Goal: Task Accomplishment & Management: Manage account settings

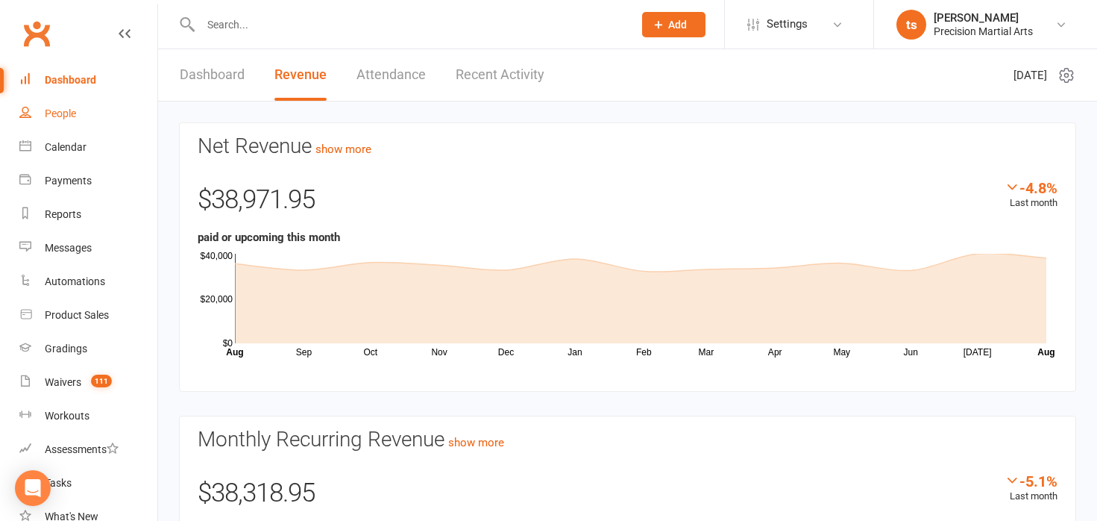
click at [68, 111] on div "People" at bounding box center [60, 113] width 31 height 12
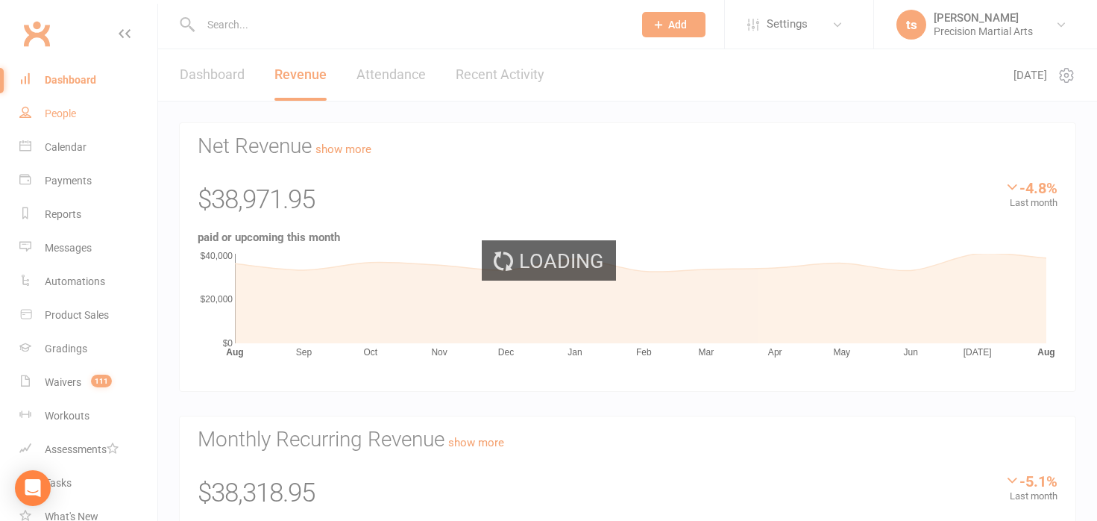
select select "100"
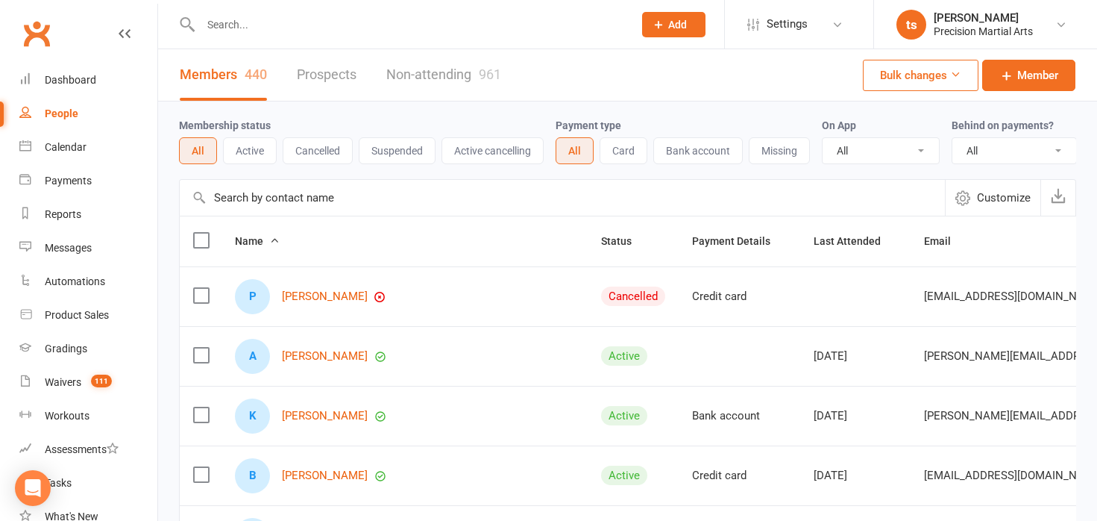
click at [233, 25] on input "text" at bounding box center [409, 24] width 427 height 21
type input "ben"
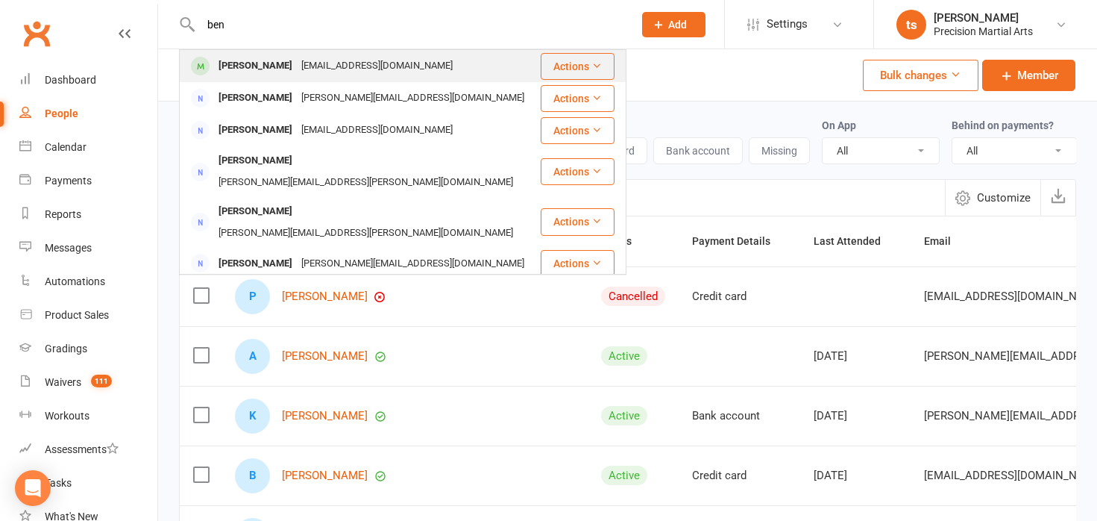
click at [220, 65] on div "[PERSON_NAME]" at bounding box center [255, 66] width 83 height 22
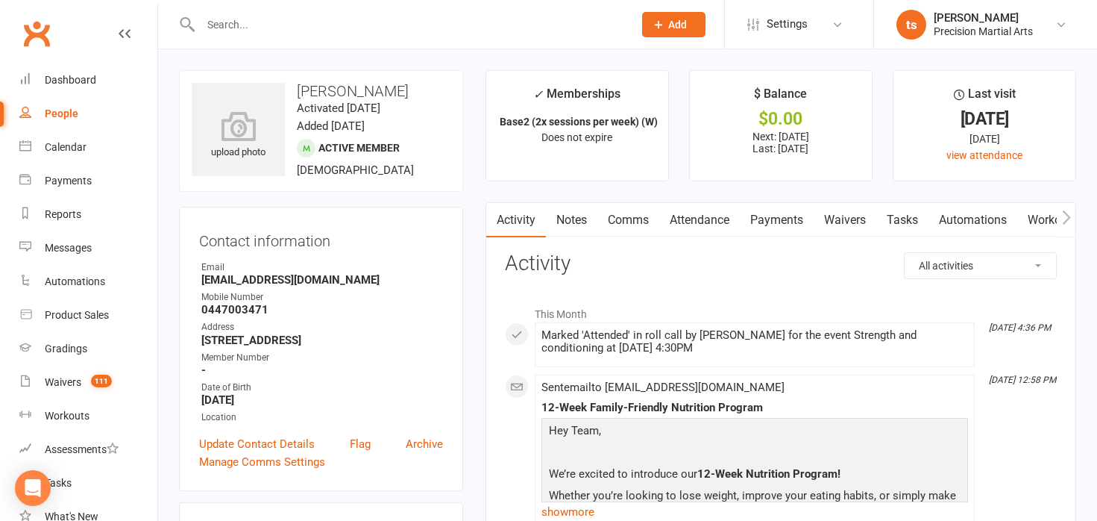
click at [779, 224] on link "Payments" at bounding box center [777, 220] width 74 height 34
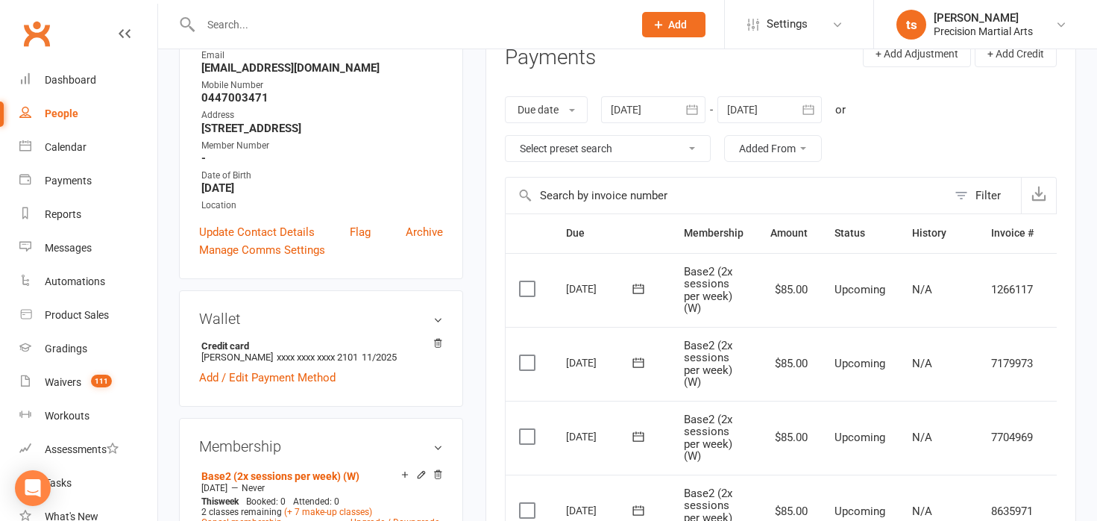
scroll to position [213, 0]
click at [694, 109] on icon "button" at bounding box center [692, 108] width 15 height 15
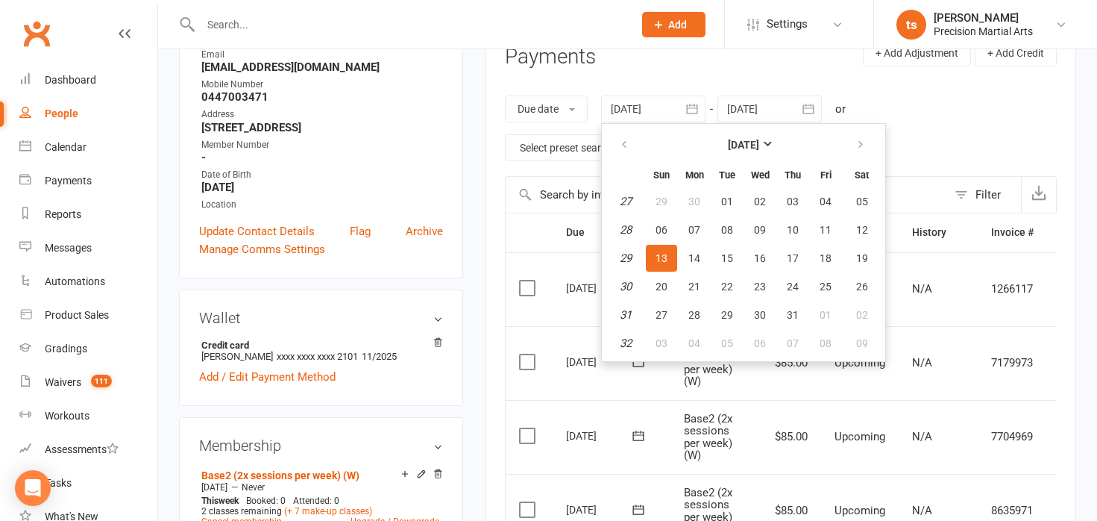
click at [923, 129] on div "Due date Due date Date paid Date failed Date settled [DATE] [DATE] Sun Mon Tue …" at bounding box center [781, 128] width 552 height 95
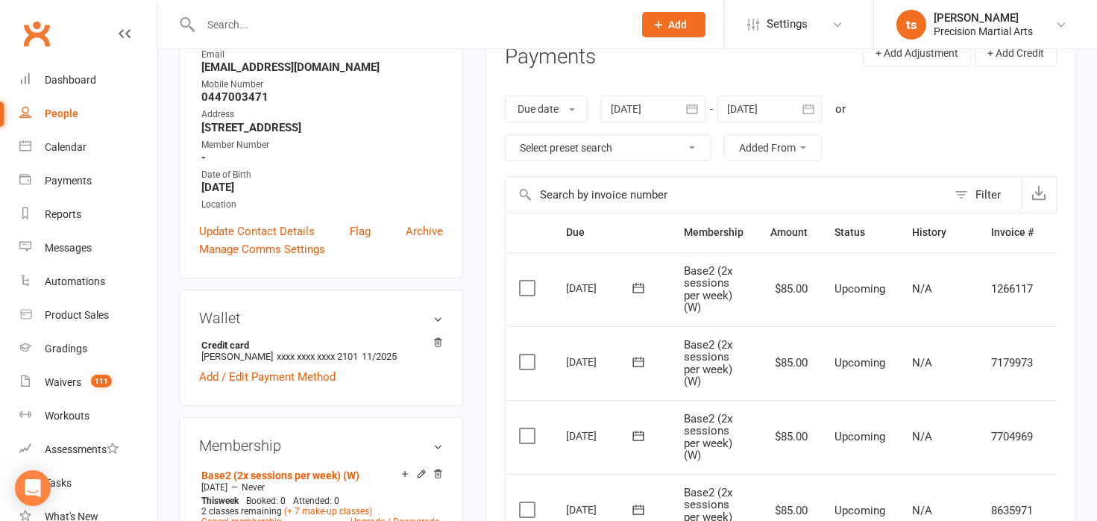
click at [815, 111] on icon "button" at bounding box center [808, 108] width 15 height 15
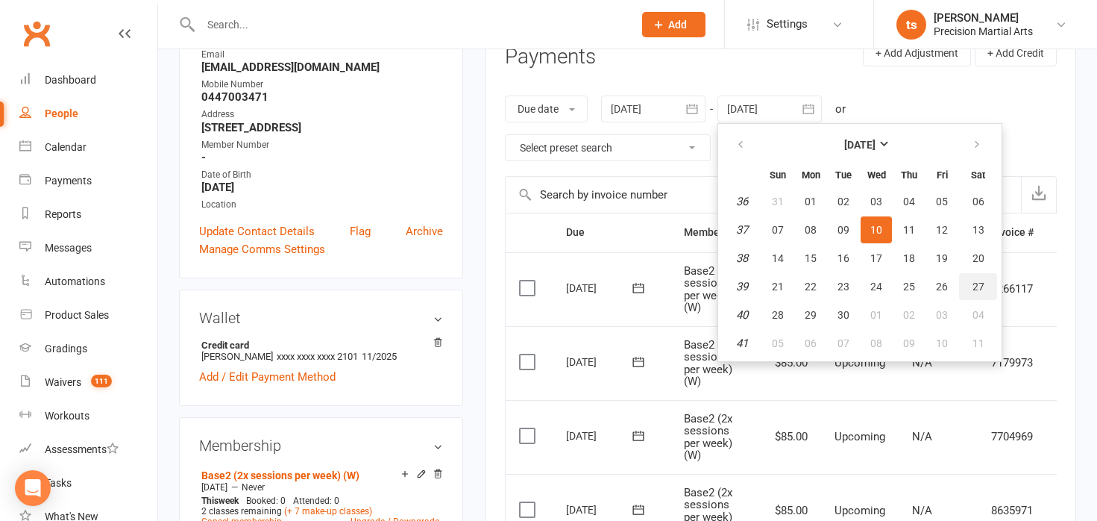
click at [979, 286] on span "27" at bounding box center [979, 286] width 12 height 12
type input "[DATE]"
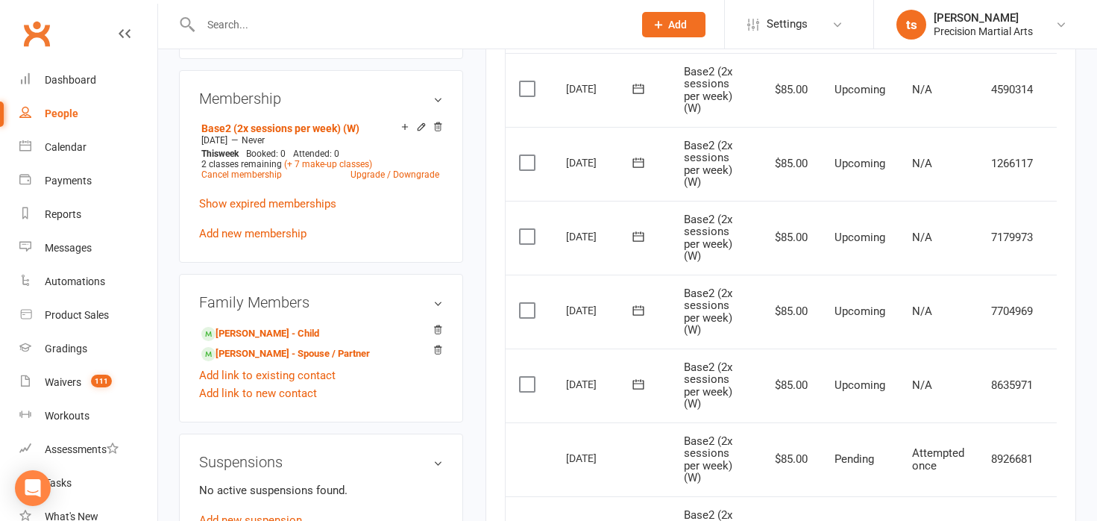
scroll to position [0, 37]
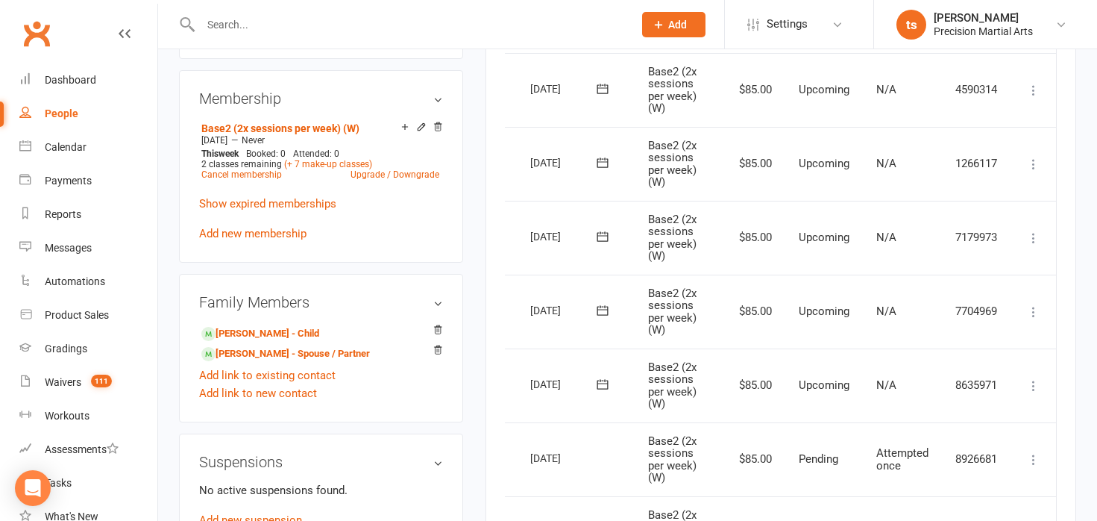
click at [1033, 314] on icon at bounding box center [1033, 311] width 15 height 15
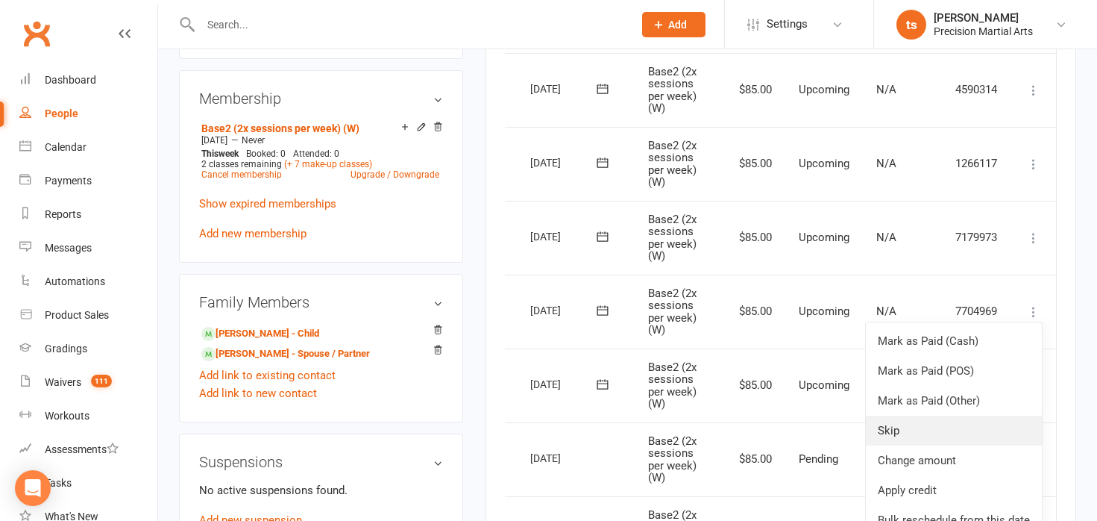
click at [974, 437] on link "Skip" at bounding box center [954, 430] width 176 height 30
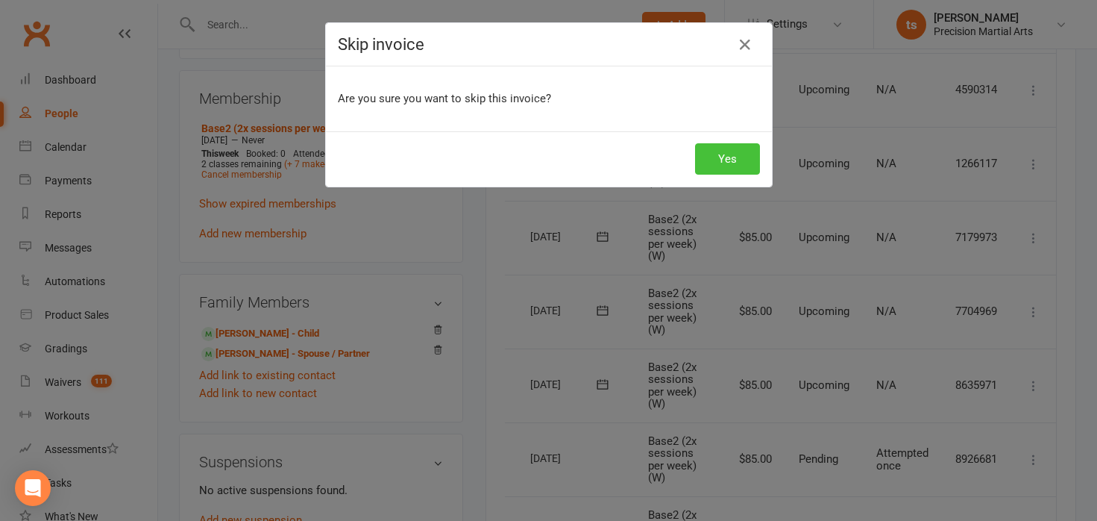
click at [731, 164] on button "Yes" at bounding box center [727, 158] width 65 height 31
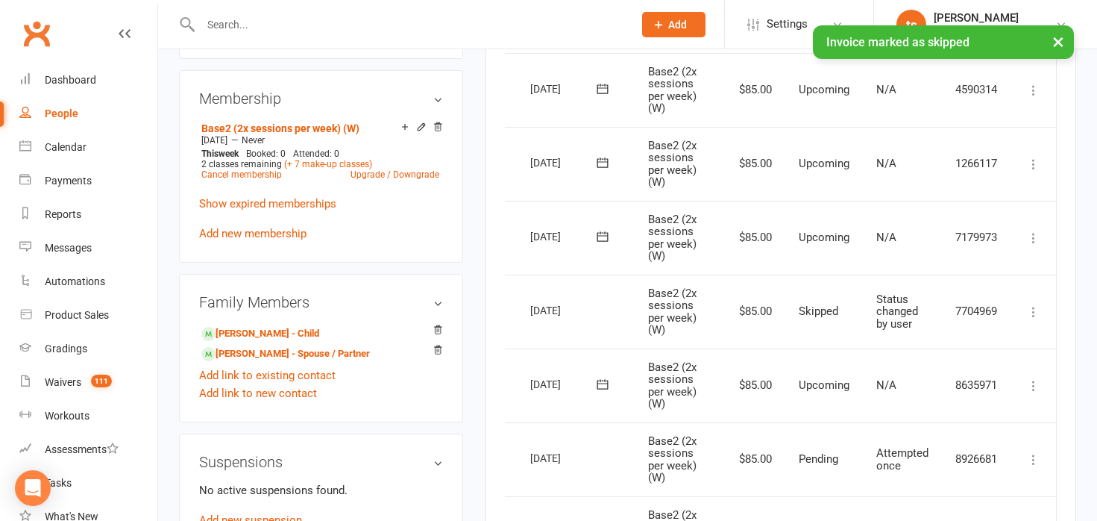
click at [1034, 237] on icon at bounding box center [1033, 237] width 15 height 15
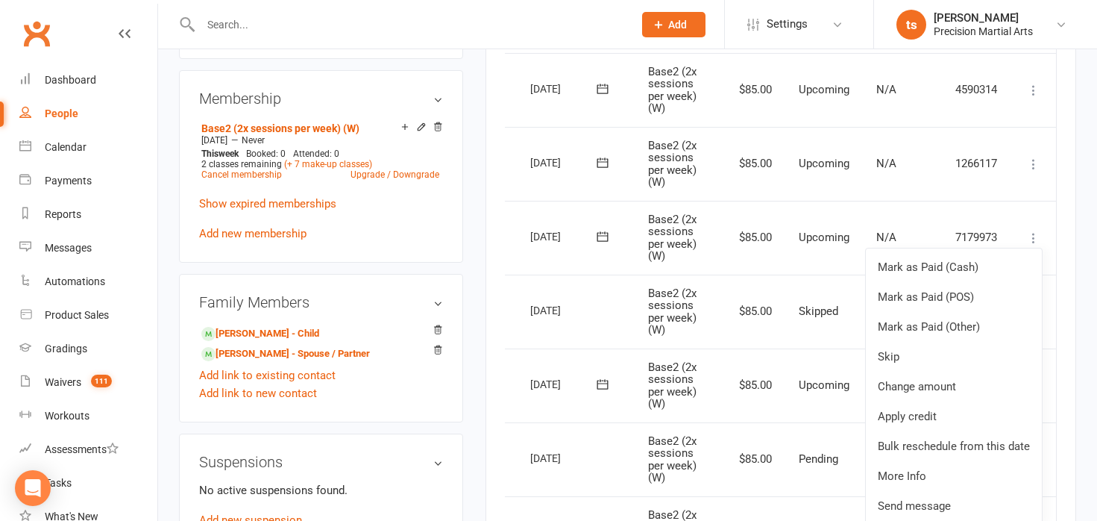
click at [797, 295] on td "Skipped" at bounding box center [824, 311] width 78 height 74
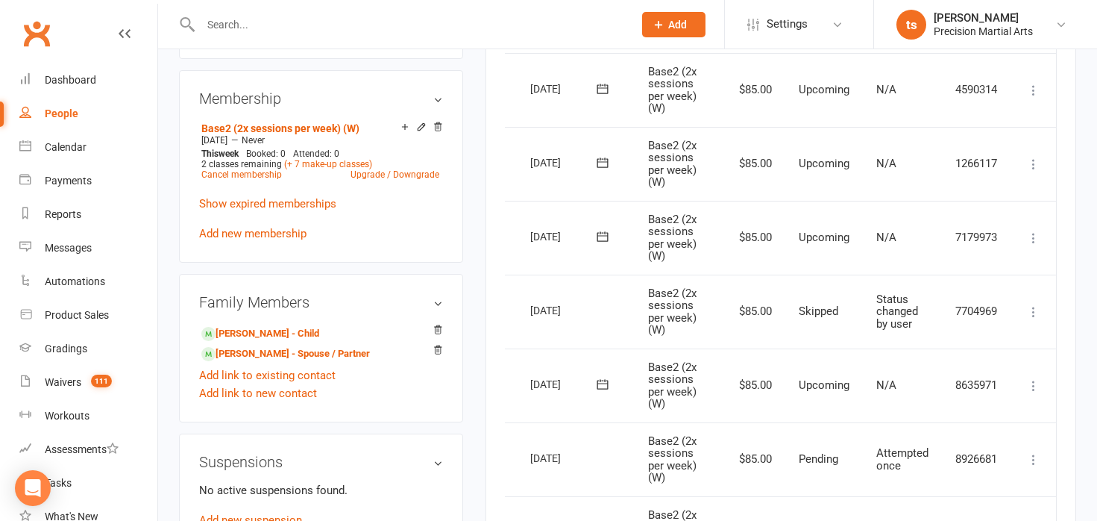
click at [1033, 240] on icon at bounding box center [1033, 237] width 15 height 15
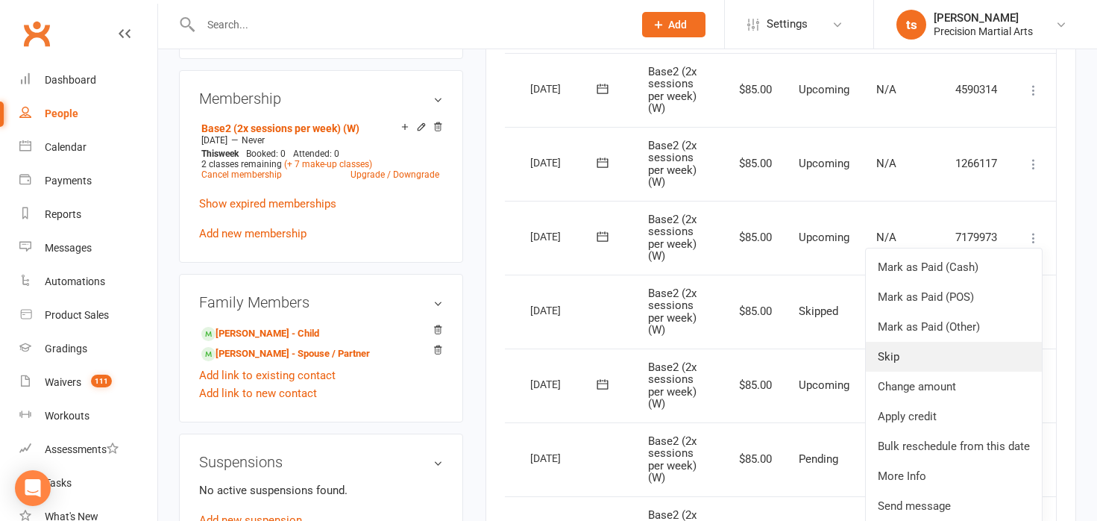
click at [954, 360] on link "Skip" at bounding box center [954, 357] width 176 height 30
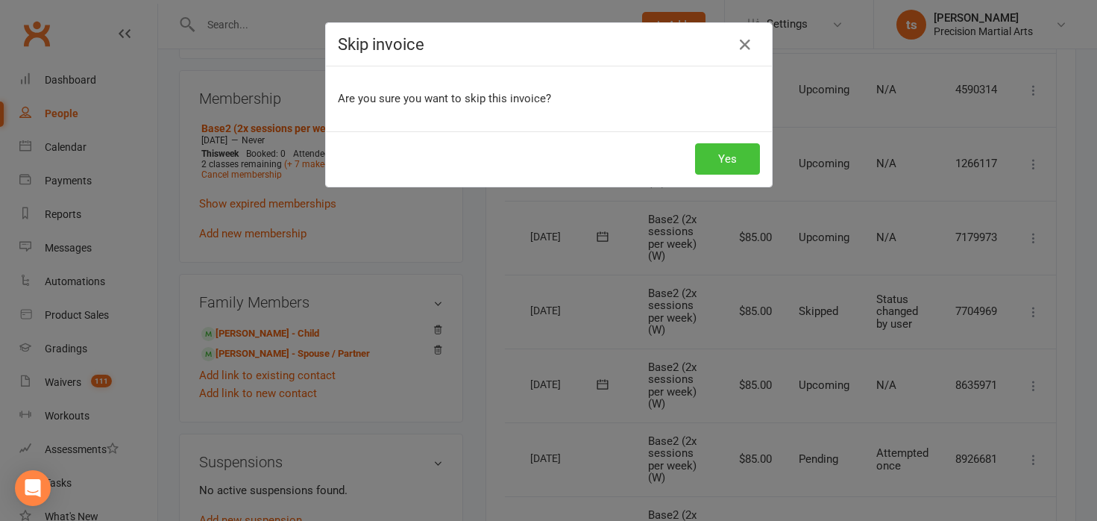
click at [758, 160] on button "Yes" at bounding box center [727, 158] width 65 height 31
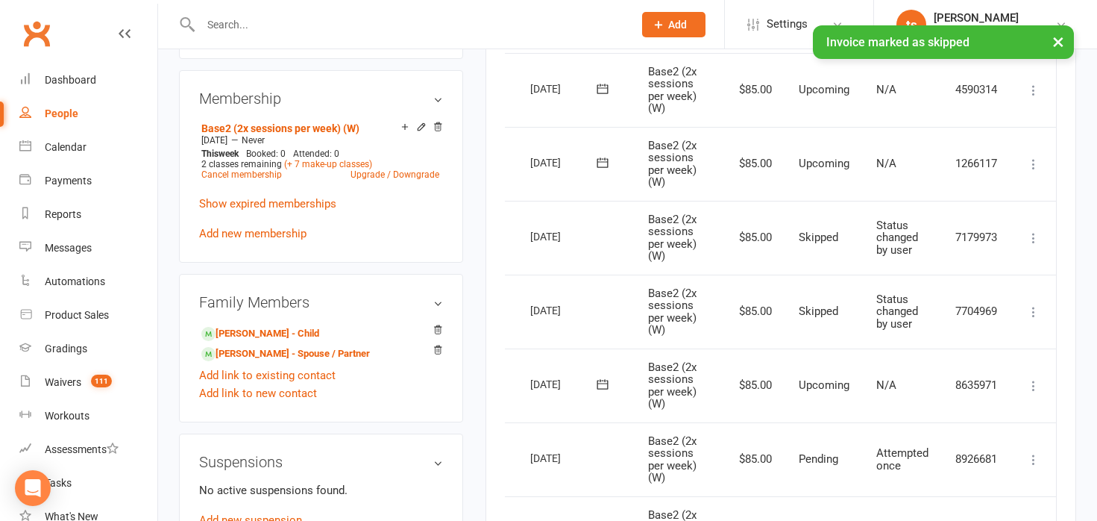
click at [1035, 163] on icon at bounding box center [1033, 164] width 15 height 15
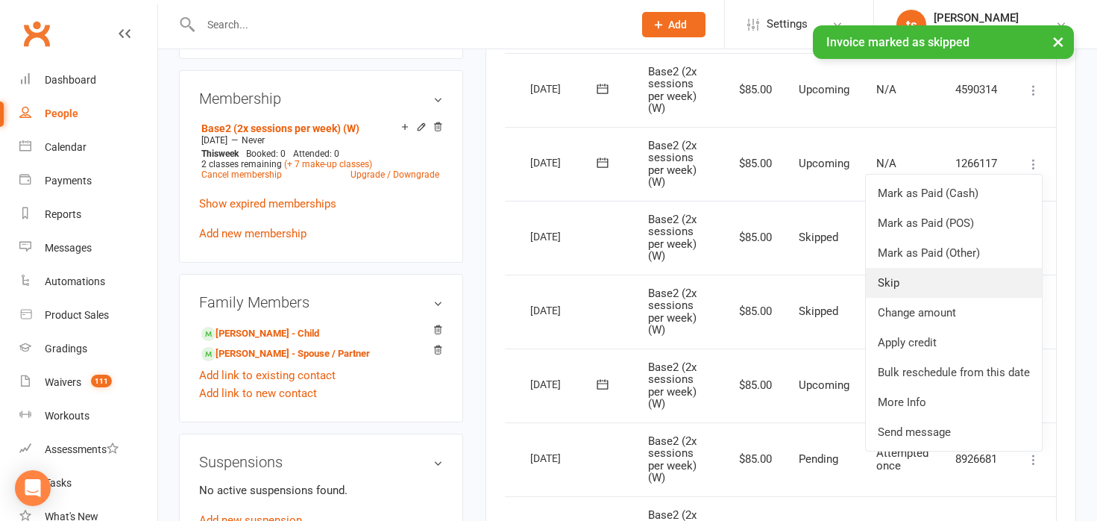
click at [973, 281] on link "Skip" at bounding box center [954, 283] width 176 height 30
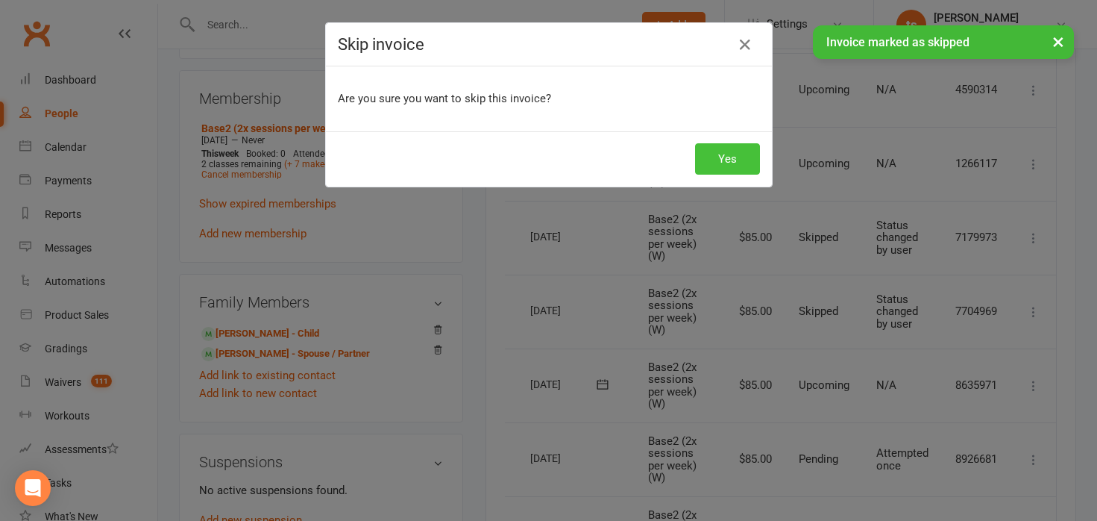
click at [734, 147] on button "Yes" at bounding box center [727, 158] width 65 height 31
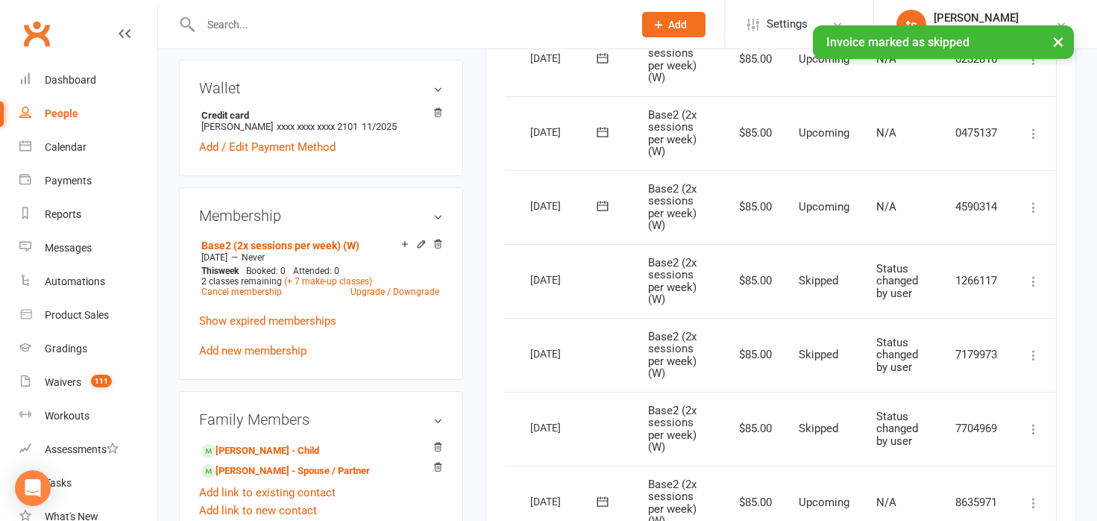
click at [1034, 204] on icon at bounding box center [1033, 207] width 15 height 15
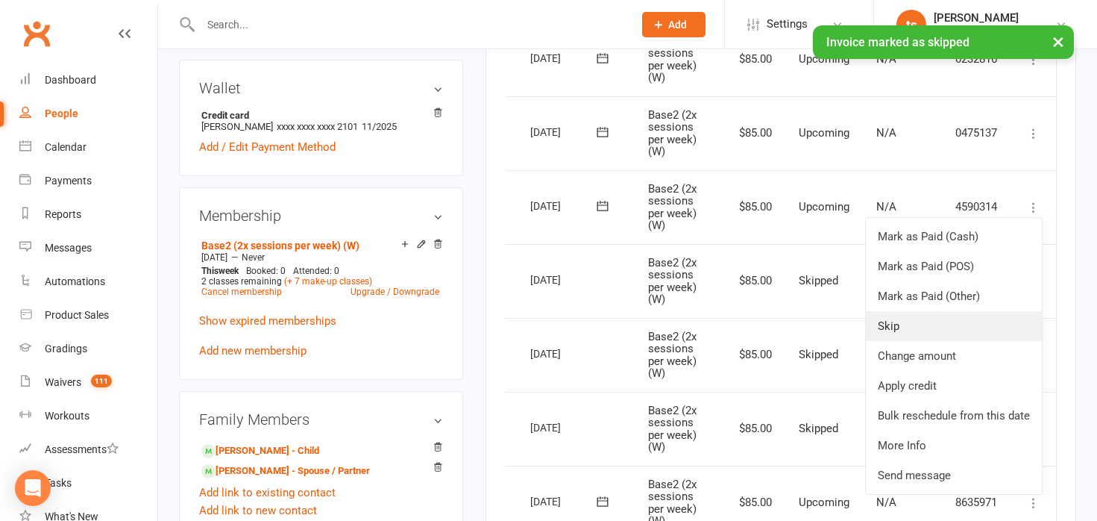
click at [988, 316] on link "Skip" at bounding box center [954, 326] width 176 height 30
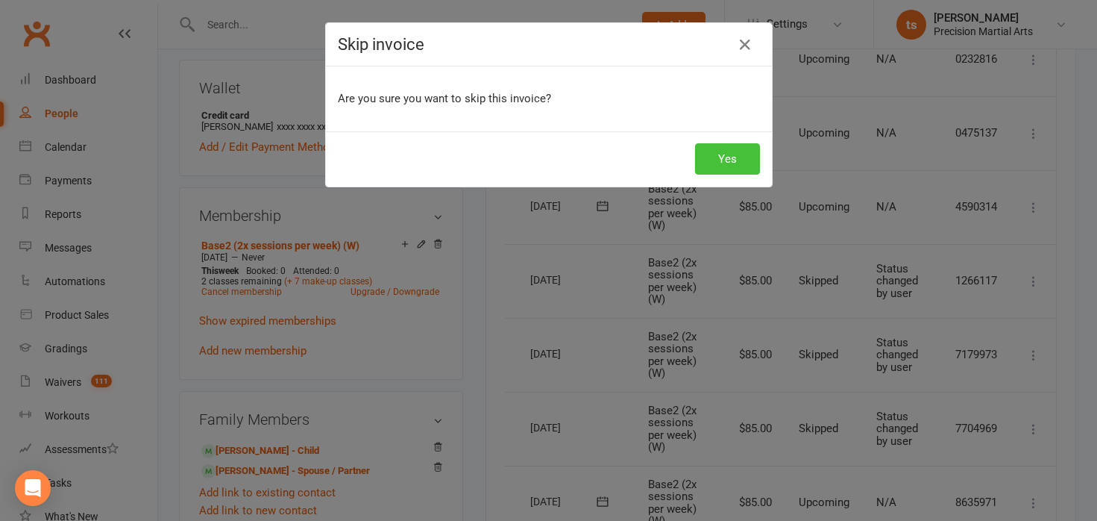
click at [723, 164] on button "Yes" at bounding box center [727, 158] width 65 height 31
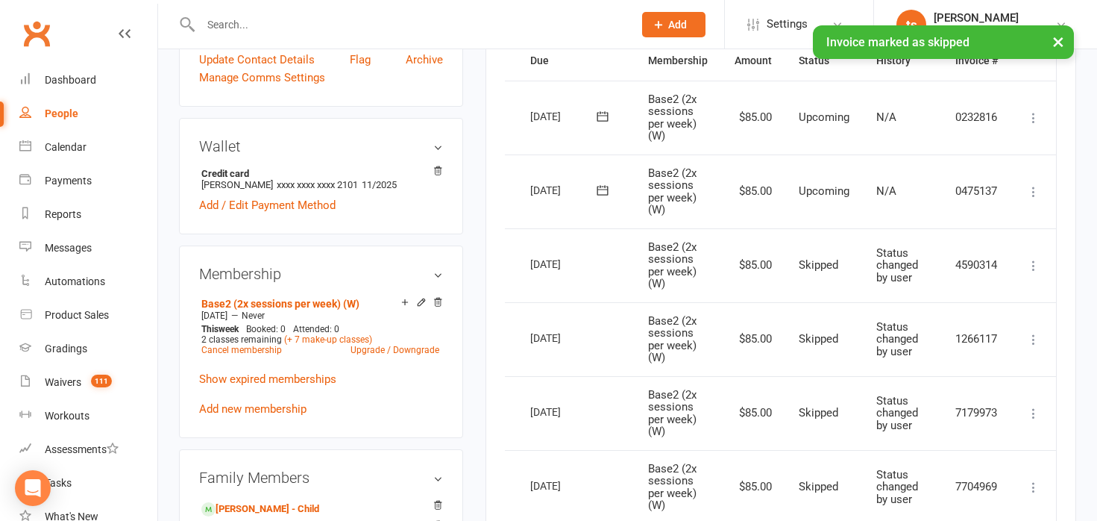
click at [1035, 194] on icon at bounding box center [1033, 191] width 15 height 15
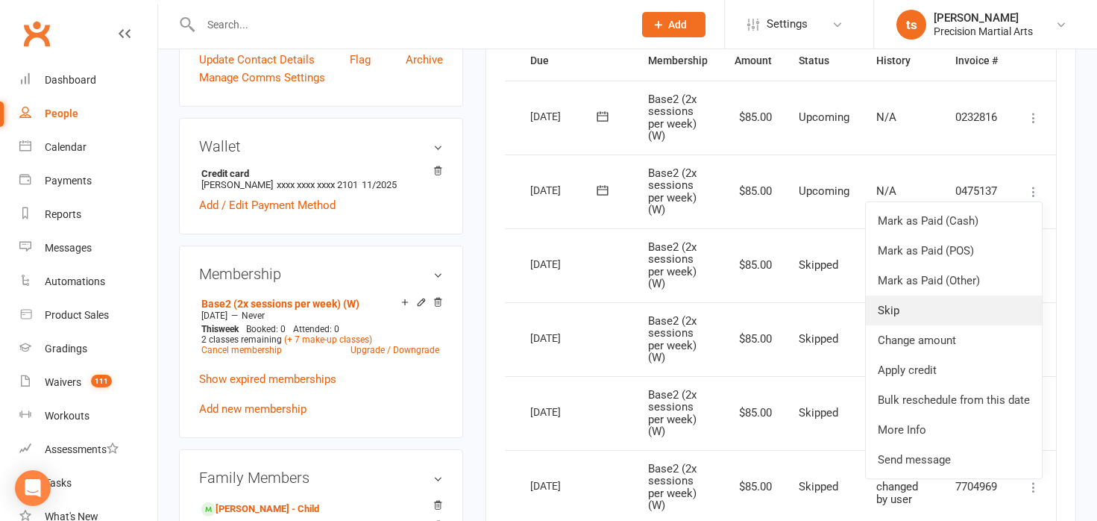
click at [893, 301] on link "Skip" at bounding box center [954, 310] width 176 height 30
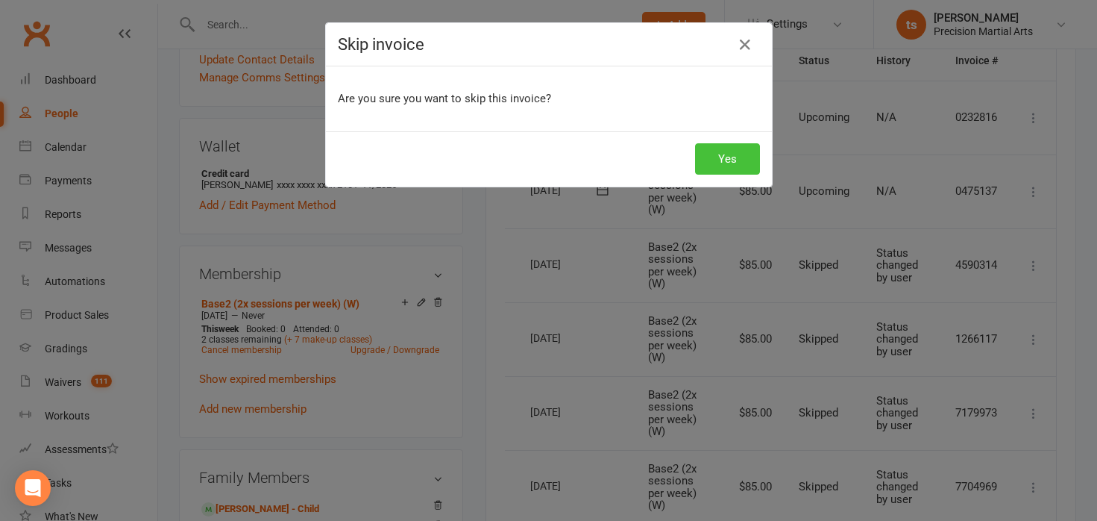
click at [733, 155] on button "Yes" at bounding box center [727, 158] width 65 height 31
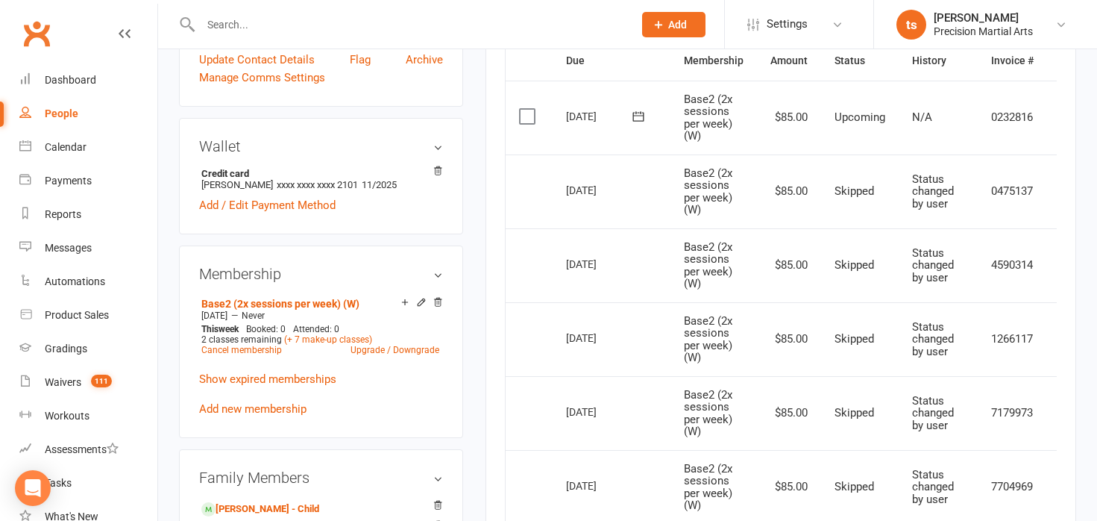
scroll to position [357, 0]
